Goal: Information Seeking & Learning: Learn about a topic

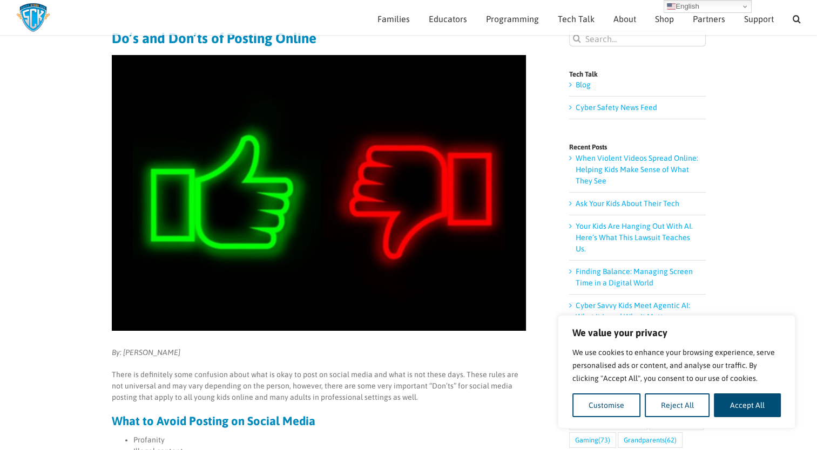
scroll to position [106, 0]
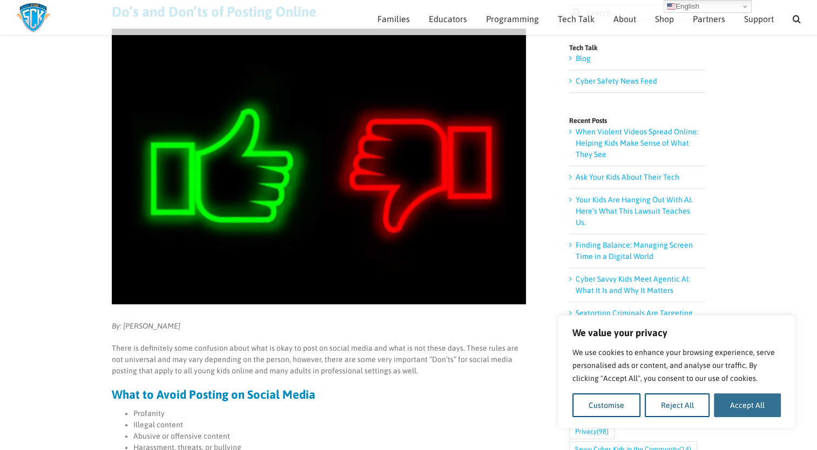
click at [745, 407] on button "Accept All" at bounding box center [747, 406] width 67 height 24
checkbox input "true"
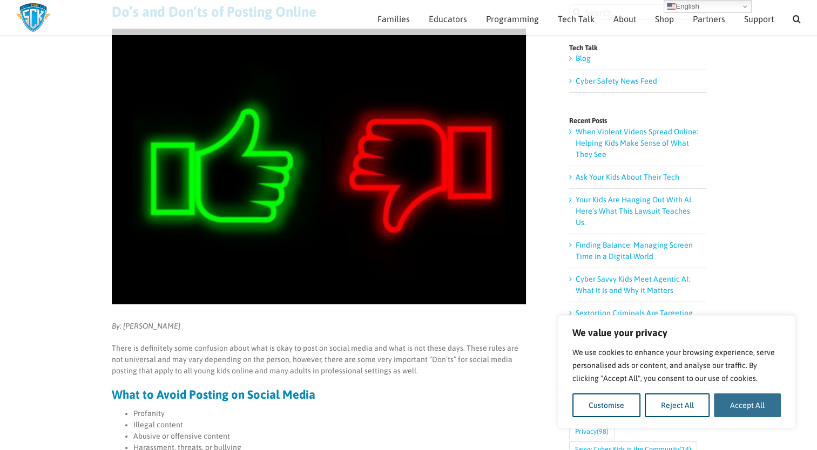
checkbox input "true"
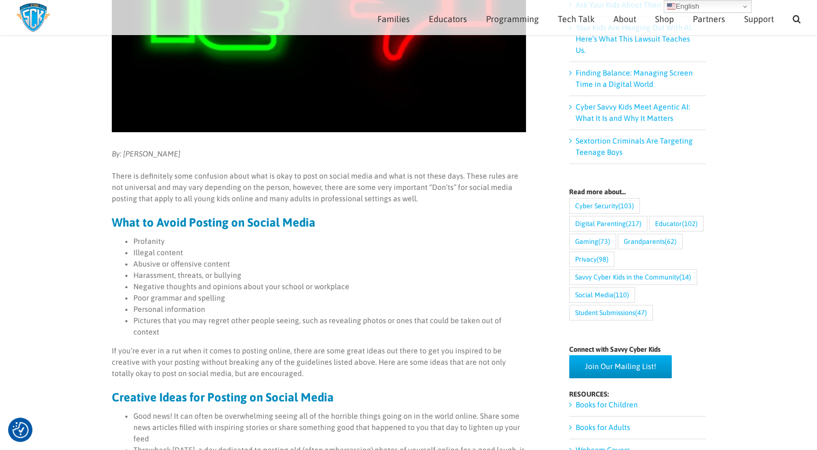
scroll to position [276, 0]
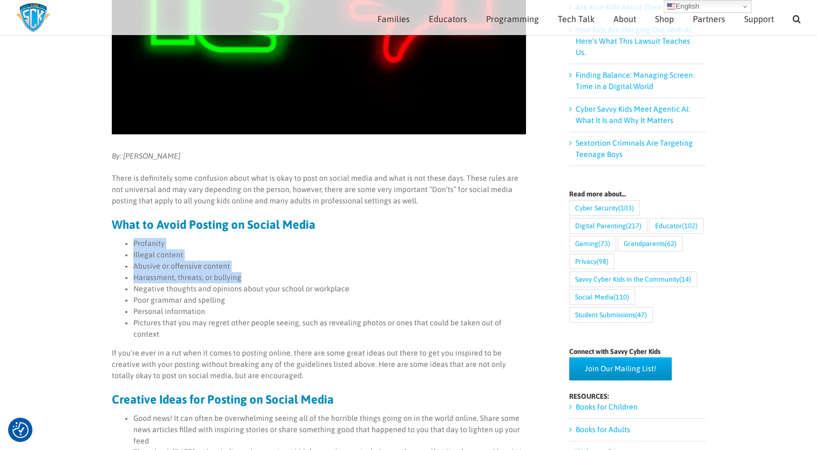
drag, startPoint x: 134, startPoint y: 241, endPoint x: 238, endPoint y: 275, distance: 109.1
click at [238, 275] on ul "Profanity Illegal content Abusive or offensive content Harassment, threats, or …" at bounding box center [319, 289] width 414 height 102
drag, startPoint x: 238, startPoint y: 275, endPoint x: 222, endPoint y: 274, distance: 15.2
copy ul "Profanity Illegal content Abusive or offensive content Harassment, threats, or …"
